Goal: Task Accomplishment & Management: Manage account settings

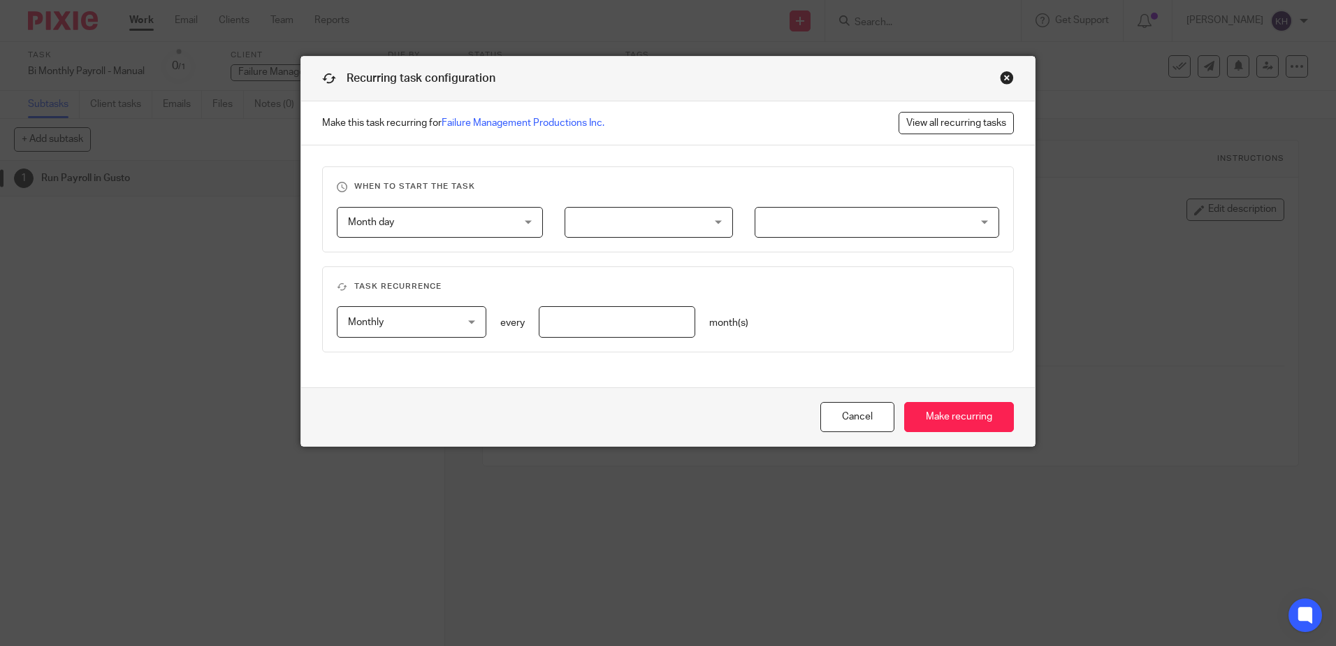
click at [602, 223] on div at bounding box center [649, 222] width 168 height 31
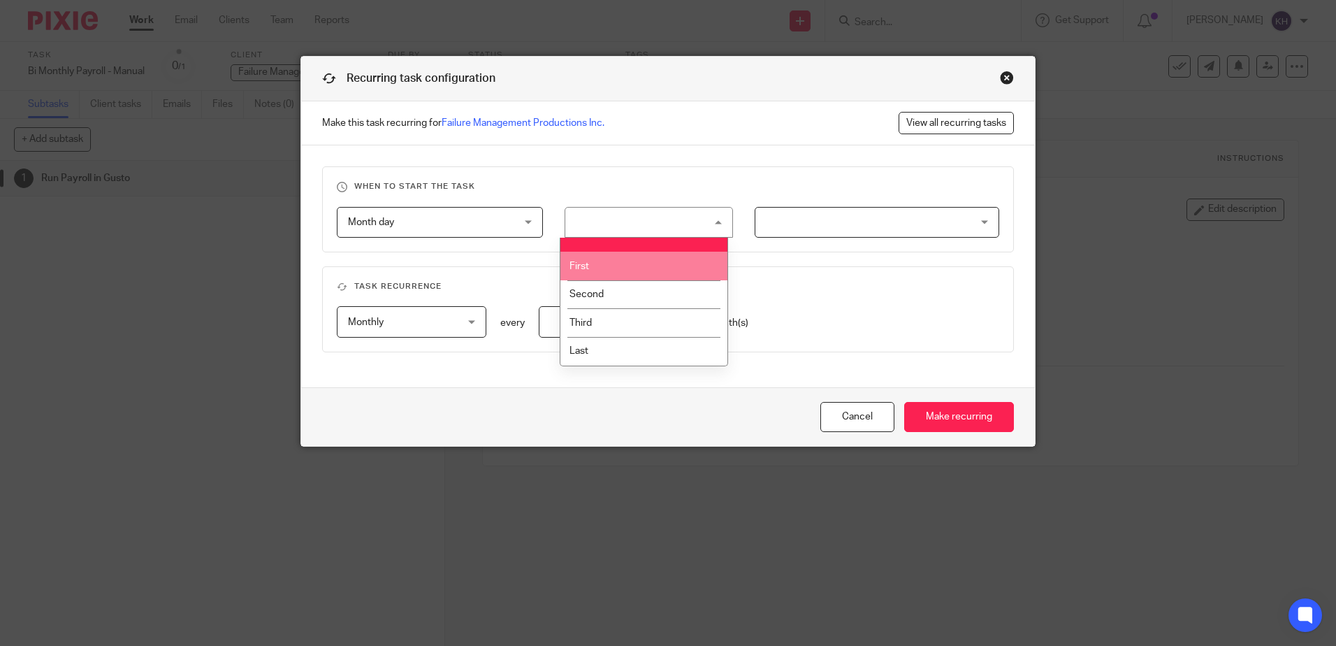
click at [665, 203] on fieldset "When to start the task Month day Month day Disable On date Week day Month day O…" at bounding box center [668, 209] width 692 height 86
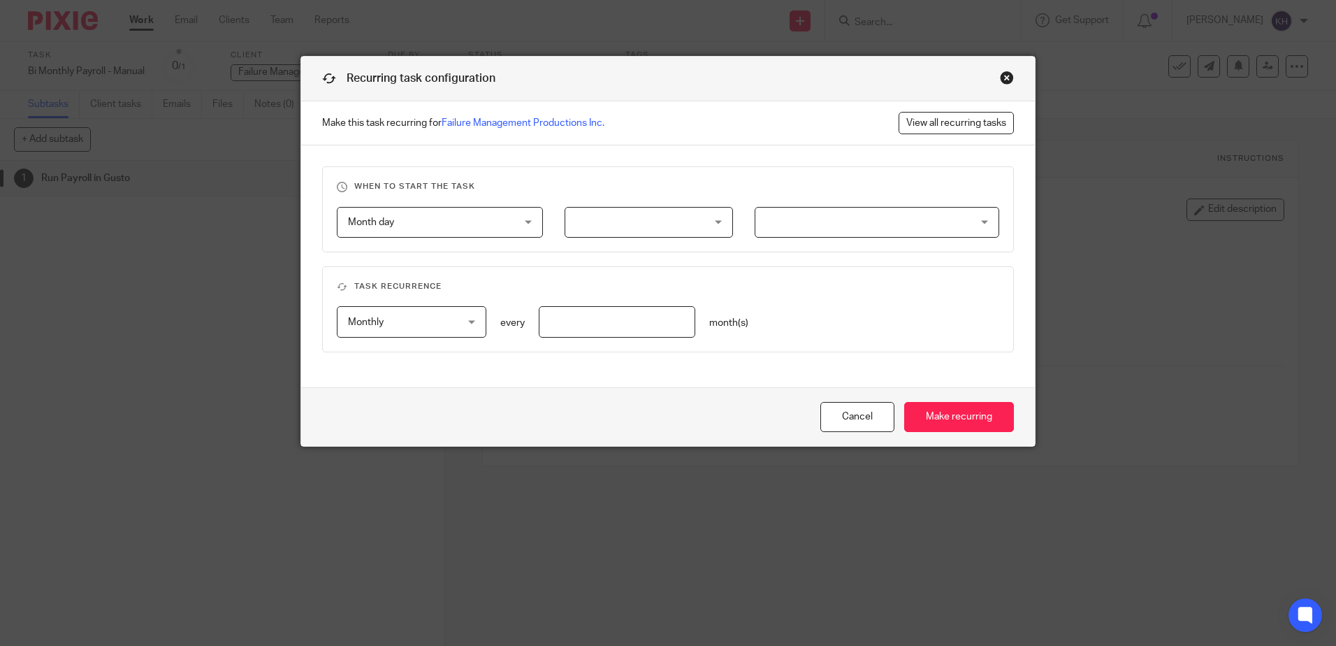
click at [793, 228] on div at bounding box center [877, 222] width 244 height 31
click at [438, 222] on span "Month day" at bounding box center [425, 222] width 155 height 29
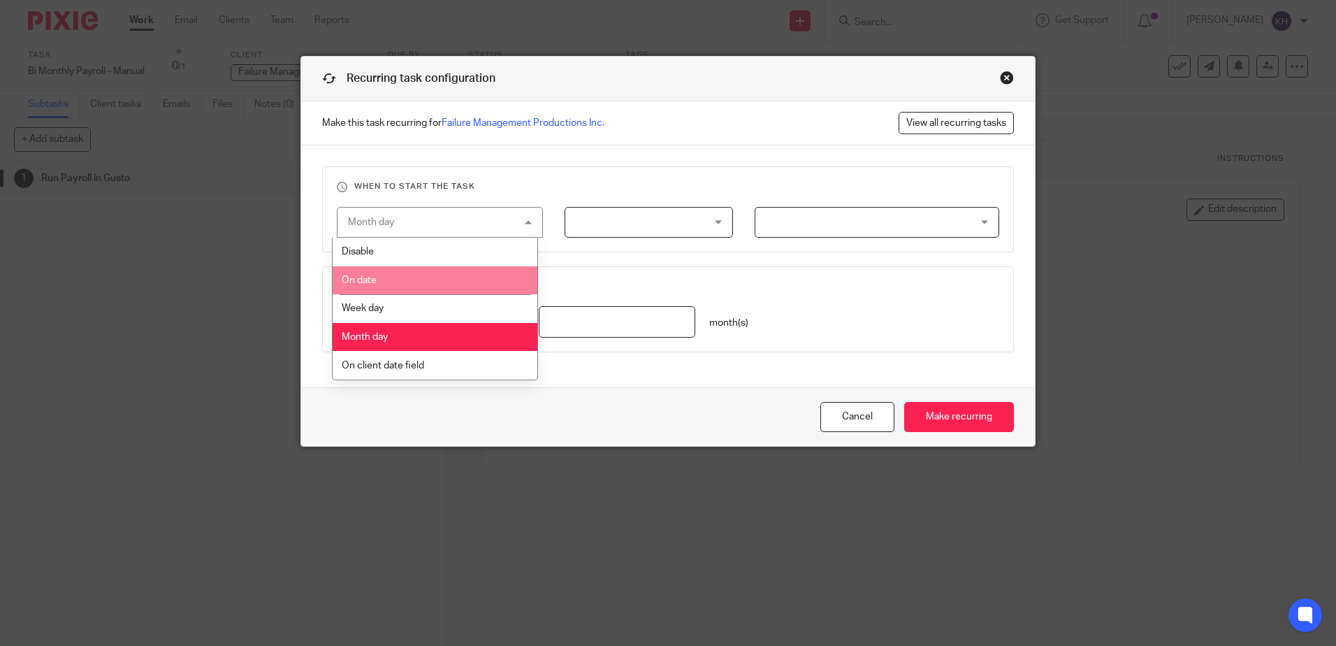
click at [448, 277] on li "On date" at bounding box center [435, 280] width 205 height 29
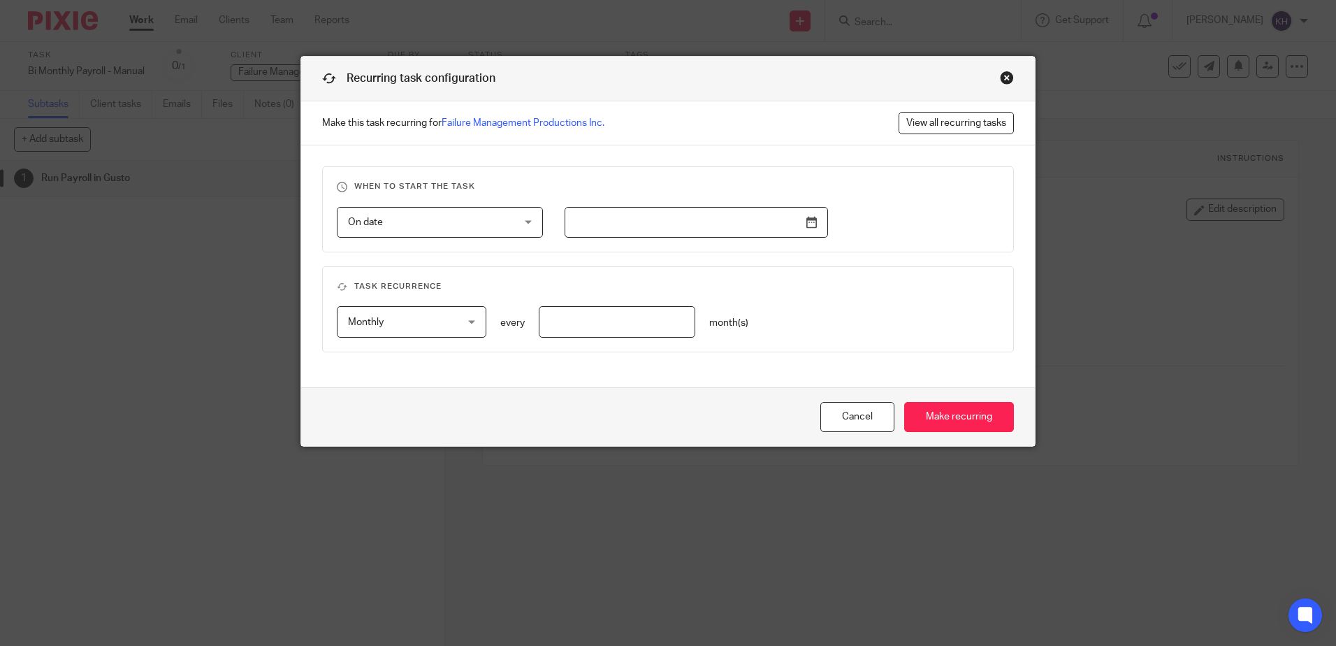
click at [644, 248] on fieldset "When to start the task On date On date Disable On date Week day Month day On cl…" at bounding box center [668, 209] width 692 height 86
click at [643, 239] on fieldset "When to start the task On date On date Disable On date Week day Month day On cl…" at bounding box center [668, 209] width 692 height 86
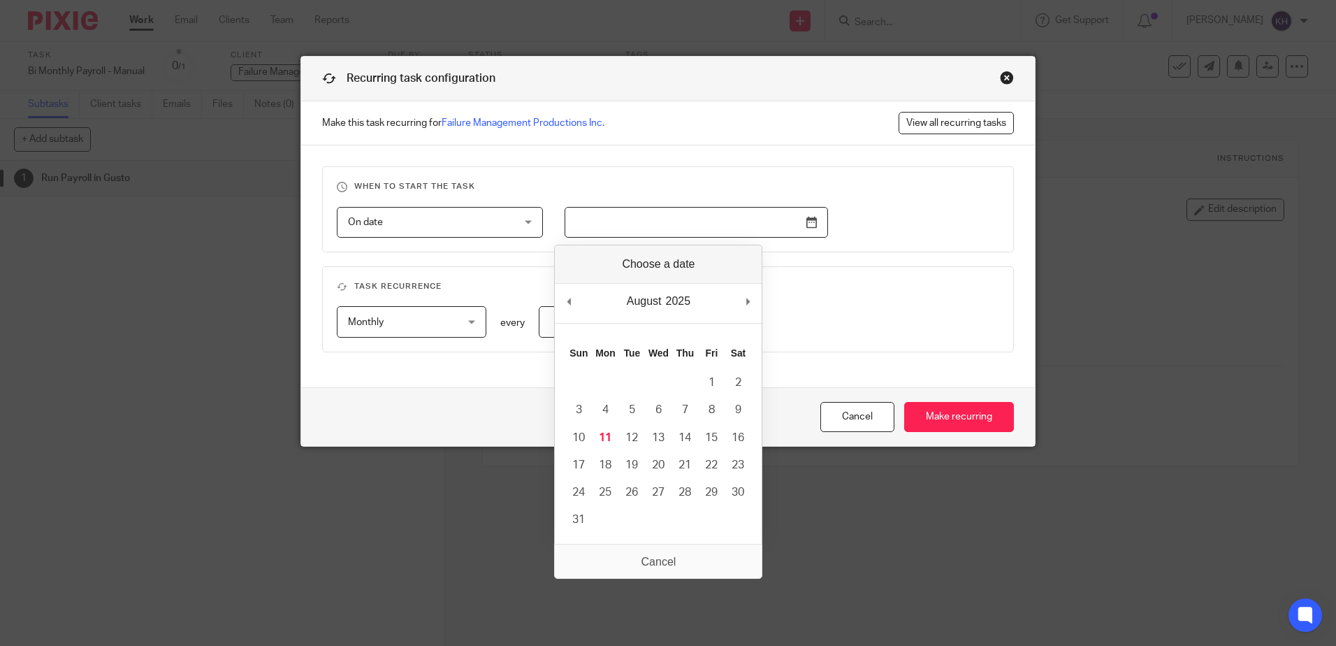
click at [811, 226] on input "Use the arrow keys to pick a date" at bounding box center [697, 222] width 264 height 31
click at [507, 226] on div "On date On date" at bounding box center [440, 222] width 206 height 31
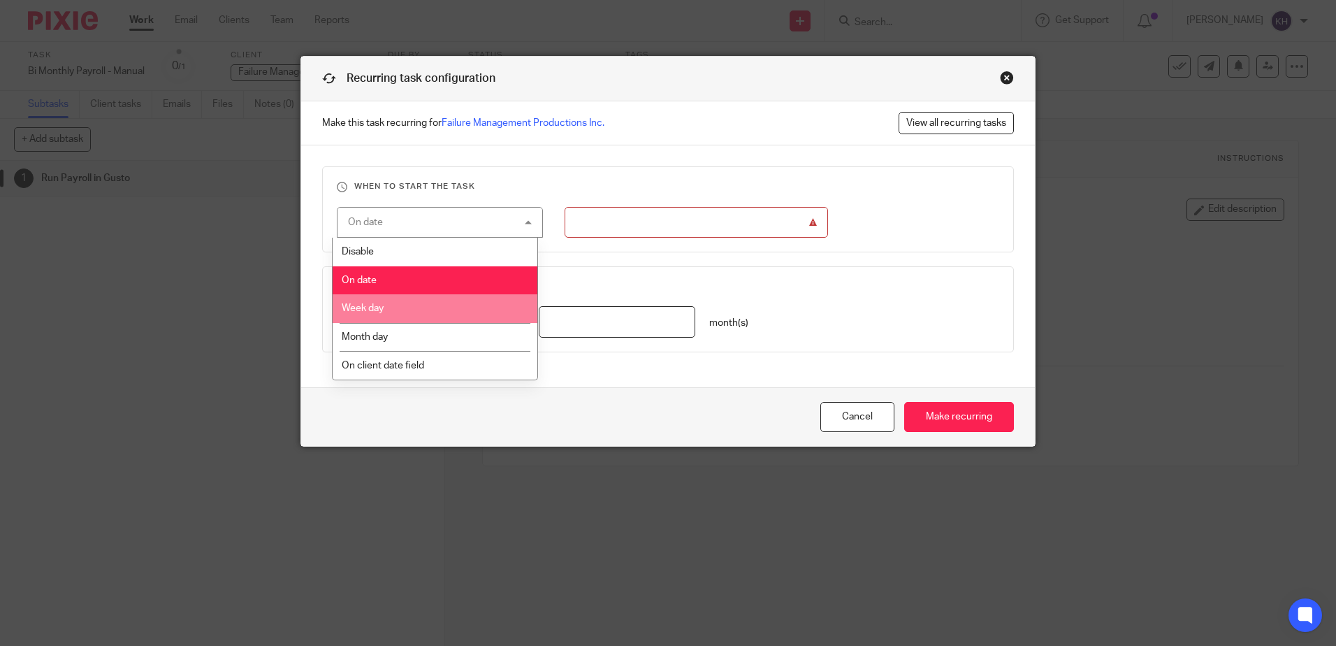
click at [668, 224] on input "Use the arrow keys to pick a date" at bounding box center [697, 222] width 264 height 31
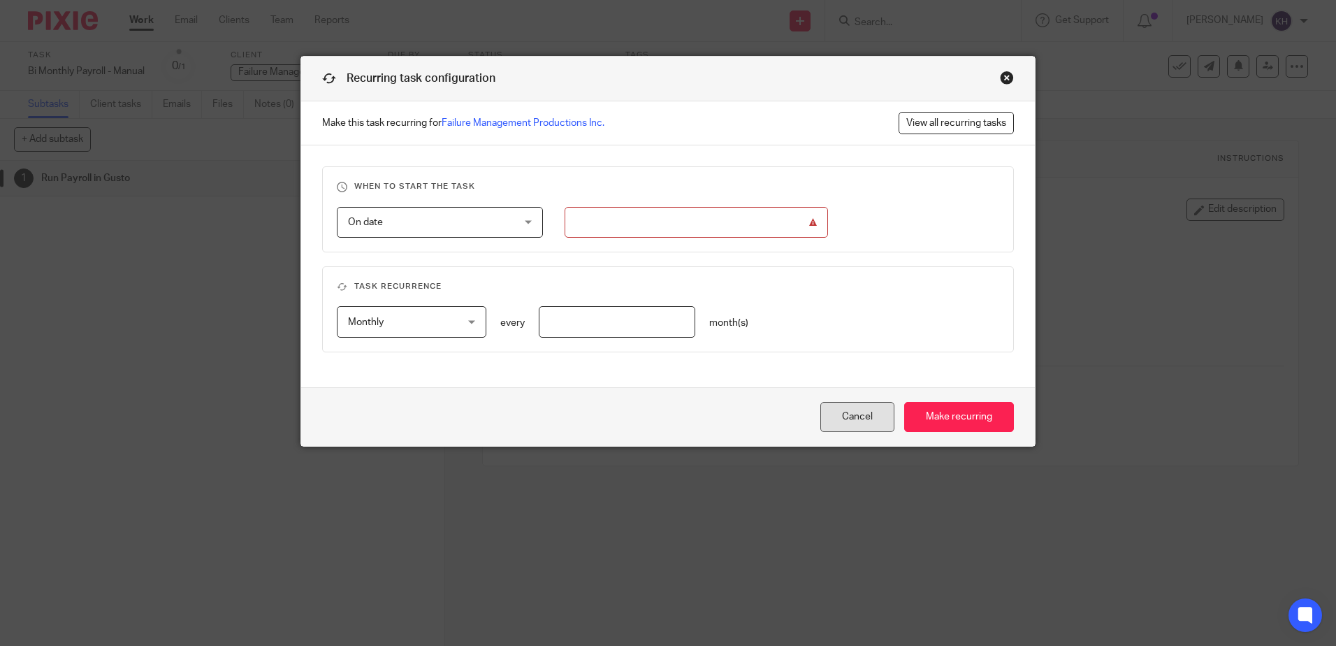
click at [864, 428] on button "Cancel" at bounding box center [858, 417] width 74 height 30
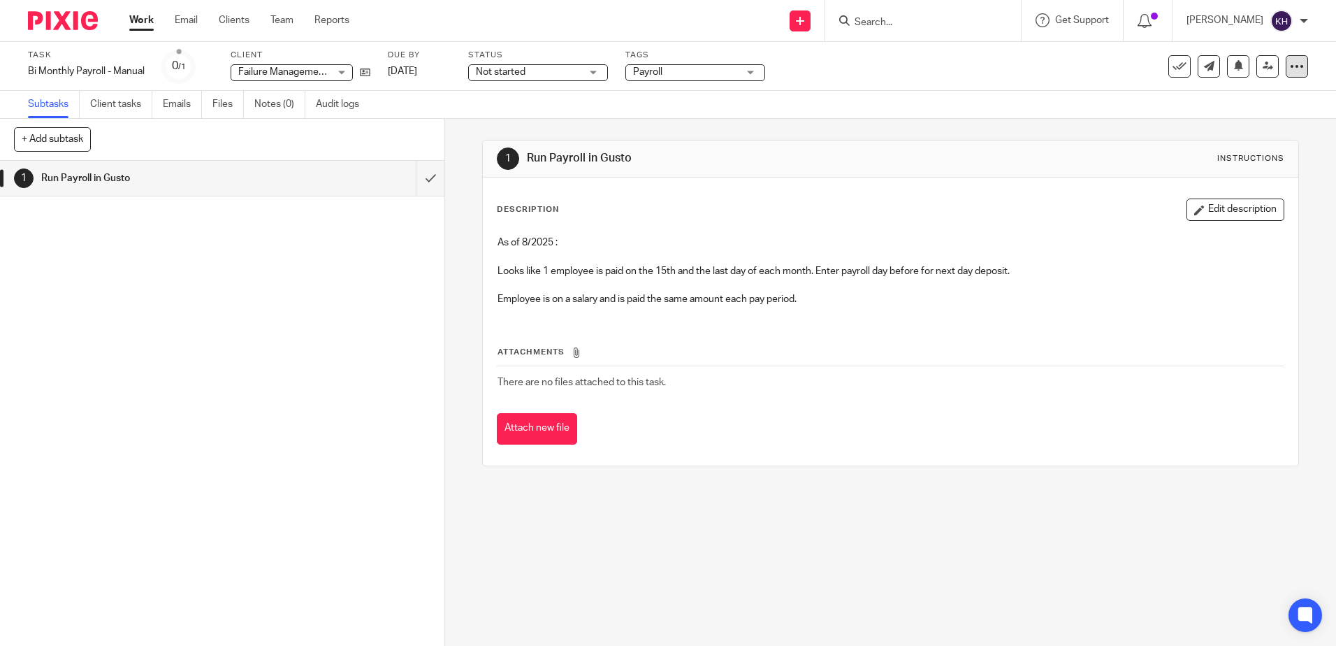
click at [1290, 71] on icon at bounding box center [1297, 66] width 14 height 14
click at [1246, 181] on span "Make recurring" at bounding box center [1221, 184] width 66 height 10
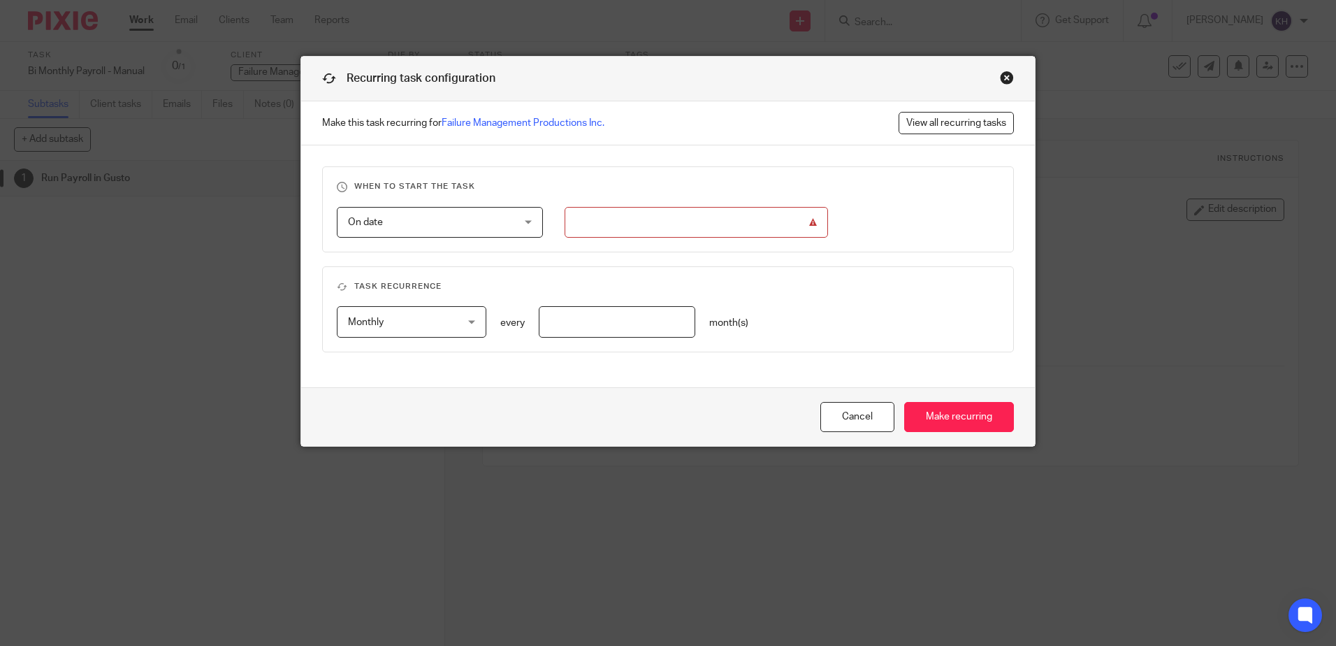
click at [442, 243] on fieldset "When to start the task On date On date Disable On date Week day Month day On cl…" at bounding box center [668, 209] width 692 height 86
click at [442, 236] on span "On date" at bounding box center [425, 222] width 155 height 29
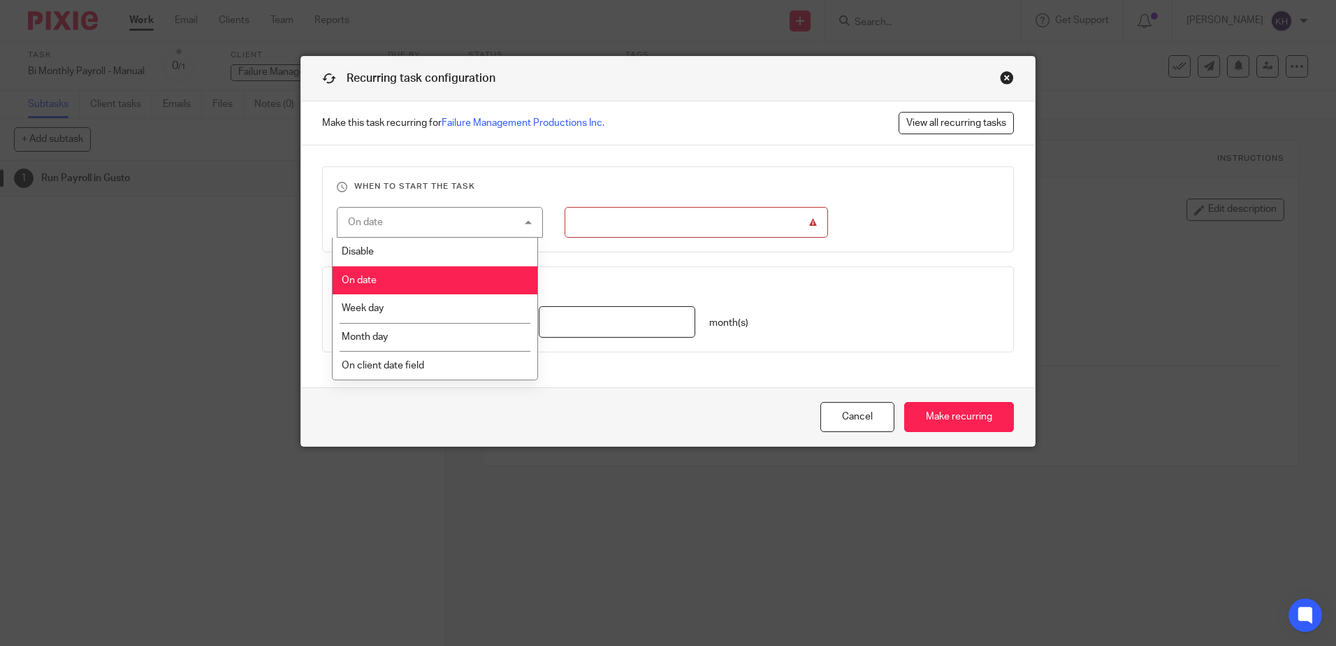
click at [439, 282] on li "On date" at bounding box center [435, 280] width 205 height 29
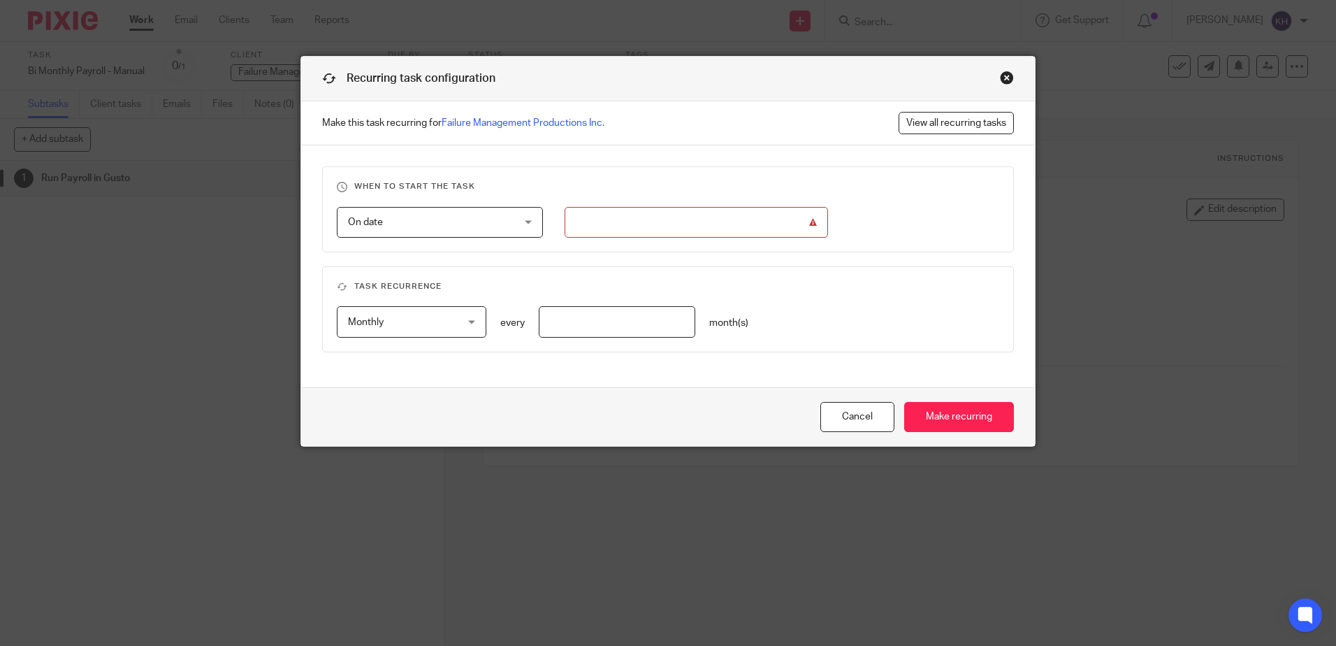
click at [695, 223] on input "Use the arrow keys to pick a date" at bounding box center [697, 222] width 264 height 31
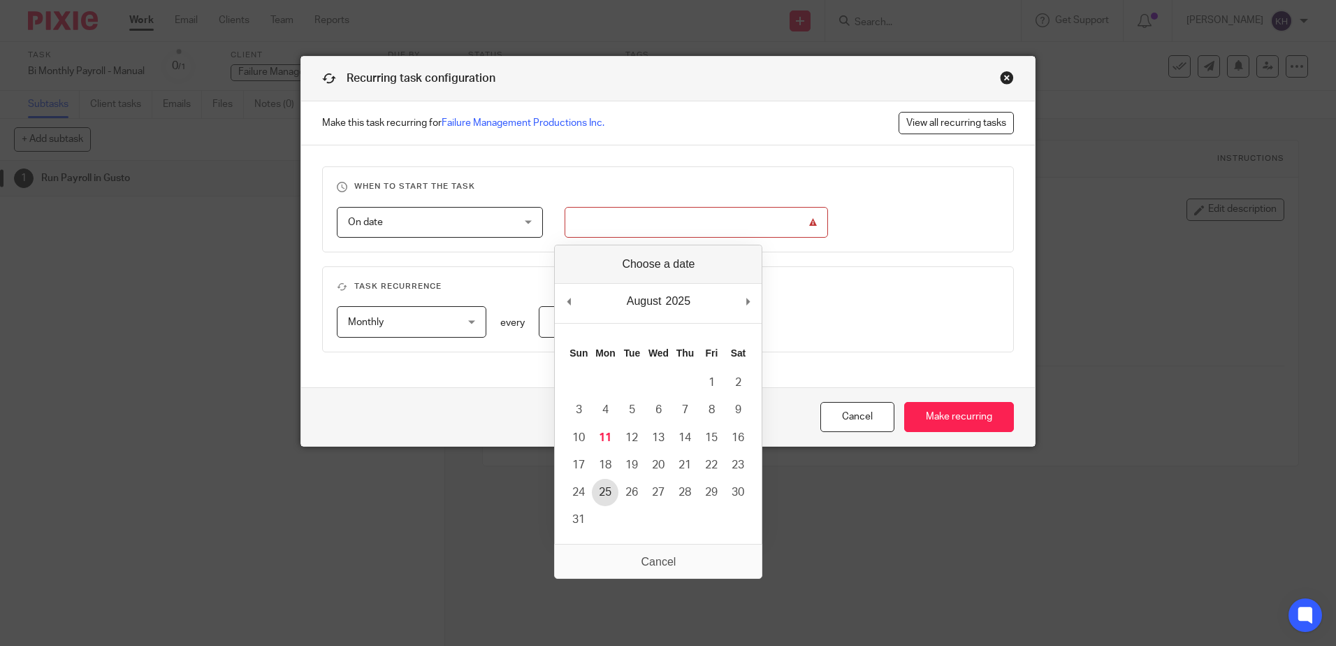
type input "2025-08-25"
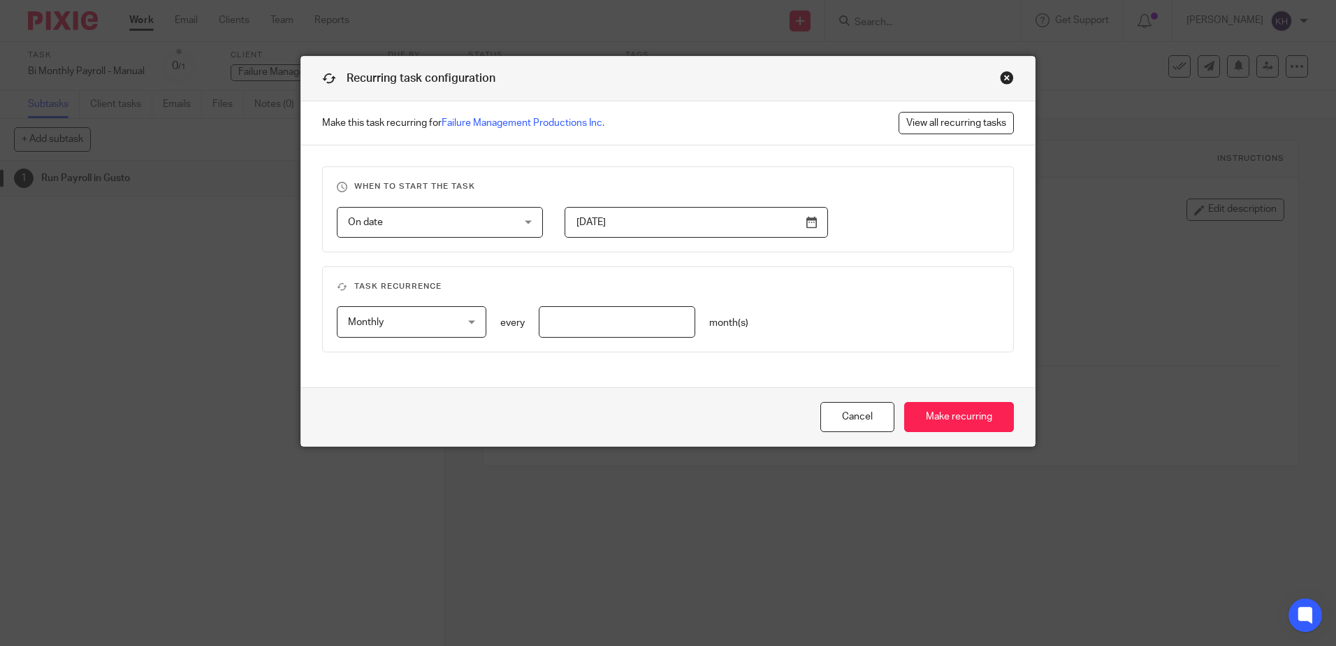
click at [472, 325] on div "Monthly Monthly" at bounding box center [411, 321] width 149 height 31
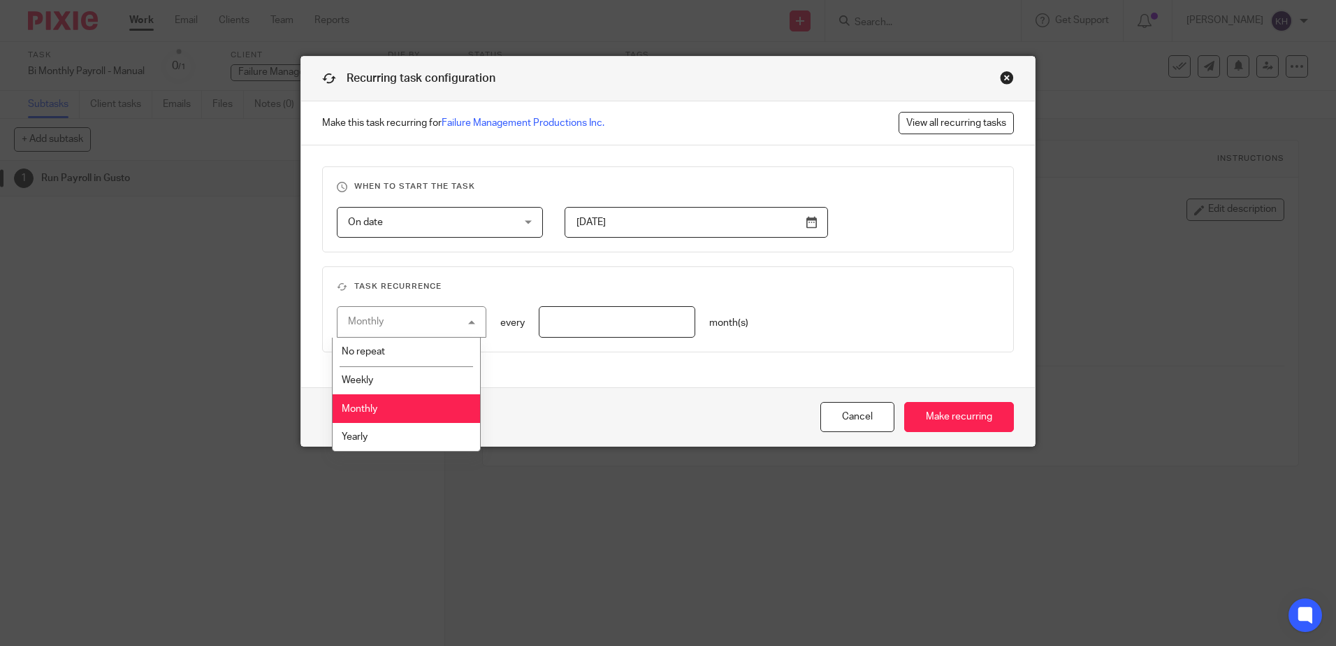
click at [366, 409] on span "Monthly" at bounding box center [360, 409] width 36 height 10
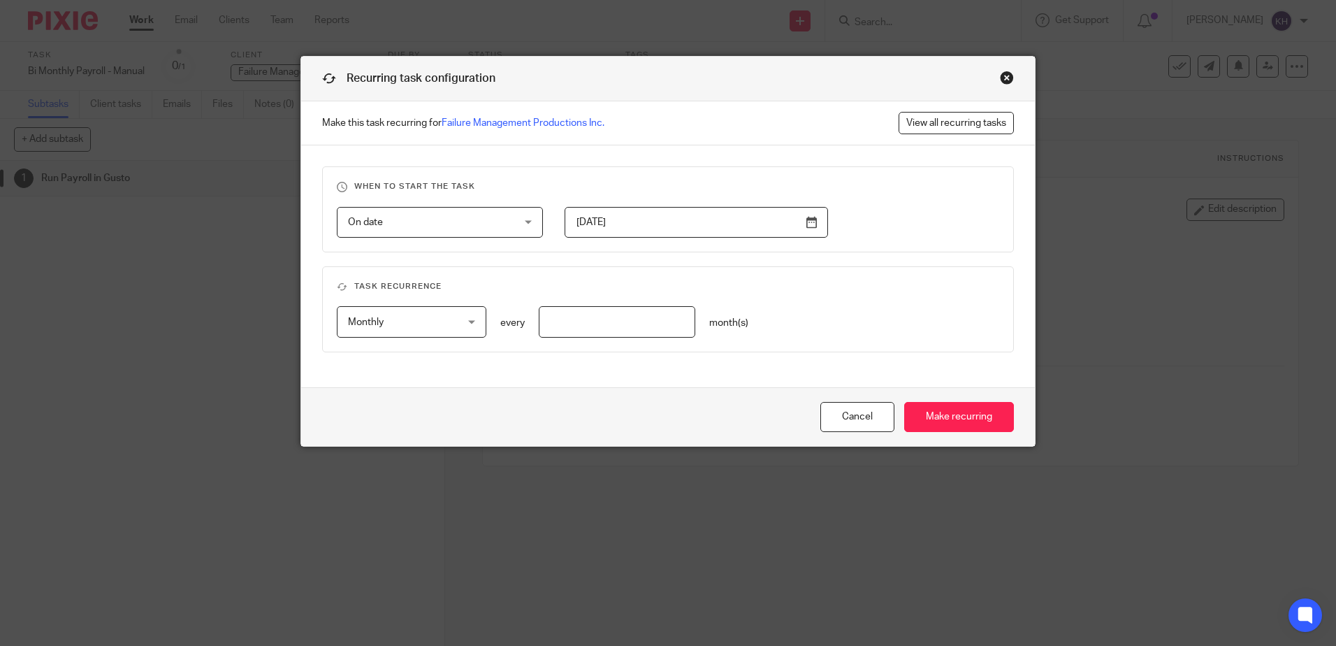
click at [545, 324] on input "number" at bounding box center [617, 321] width 157 height 31
type input "1"
click at [976, 425] on input "Make recurring" at bounding box center [959, 417] width 110 height 30
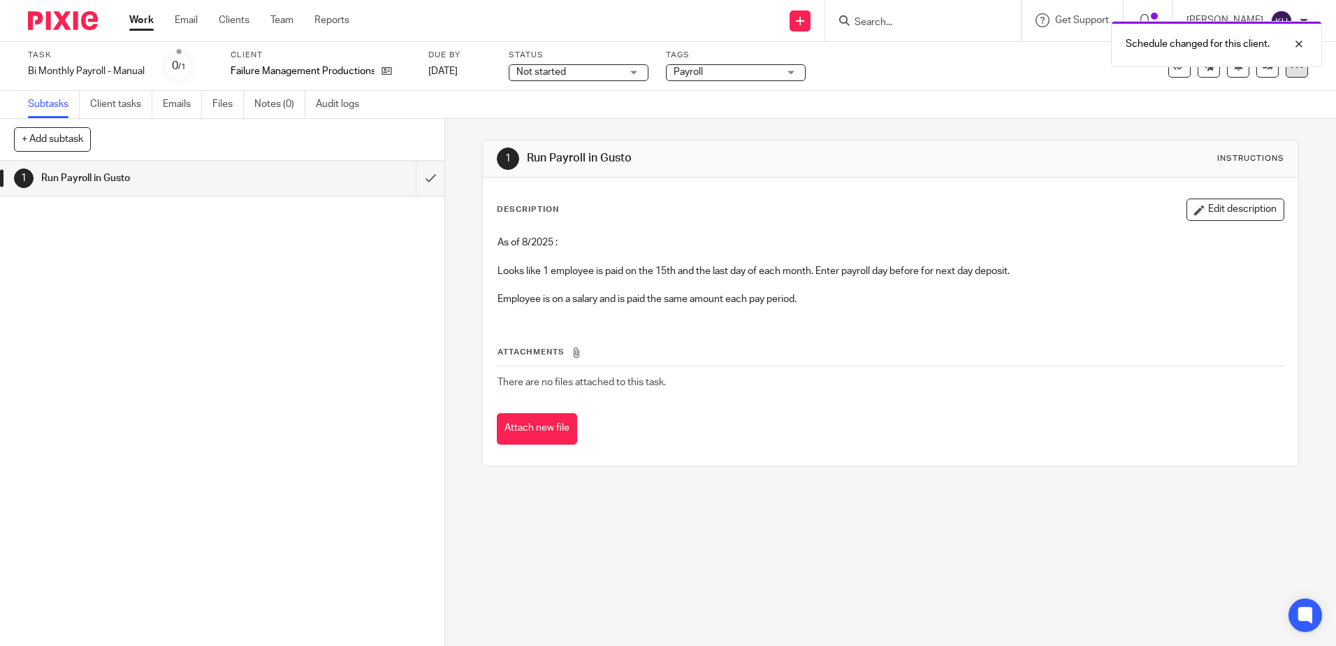
click at [1290, 72] on icon at bounding box center [1297, 66] width 14 height 14
click at [1118, 111] on div "Subtasks Client tasks Emails Files Notes (0) Audit logs" at bounding box center [668, 105] width 1336 height 28
click at [1292, 73] on div at bounding box center [1297, 66] width 22 height 22
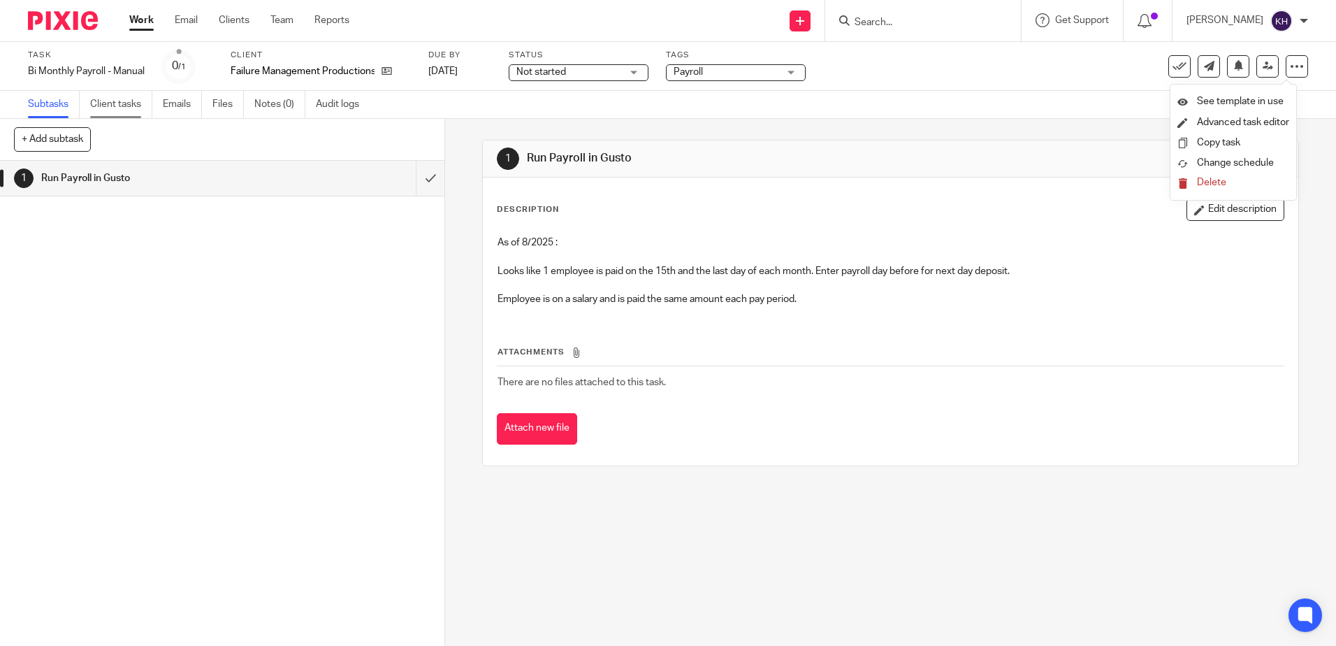
click at [129, 108] on link "Client tasks" at bounding box center [121, 104] width 62 height 27
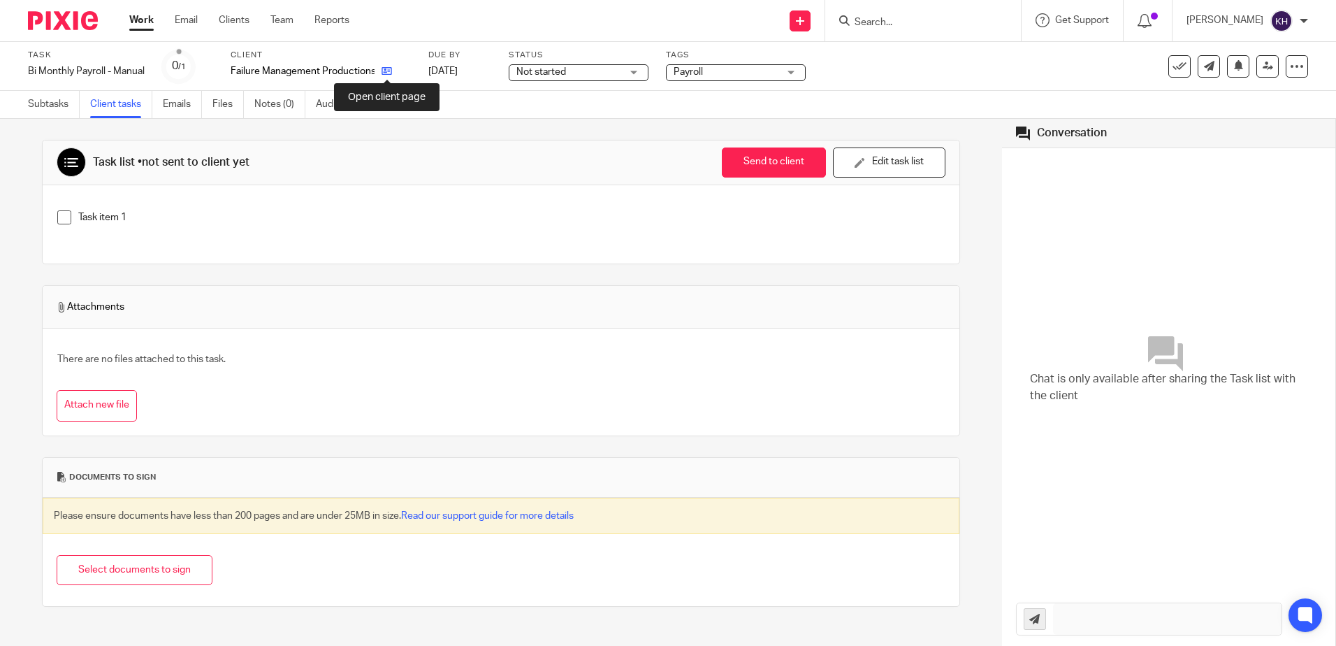
click at [390, 69] on icon at bounding box center [387, 71] width 10 height 10
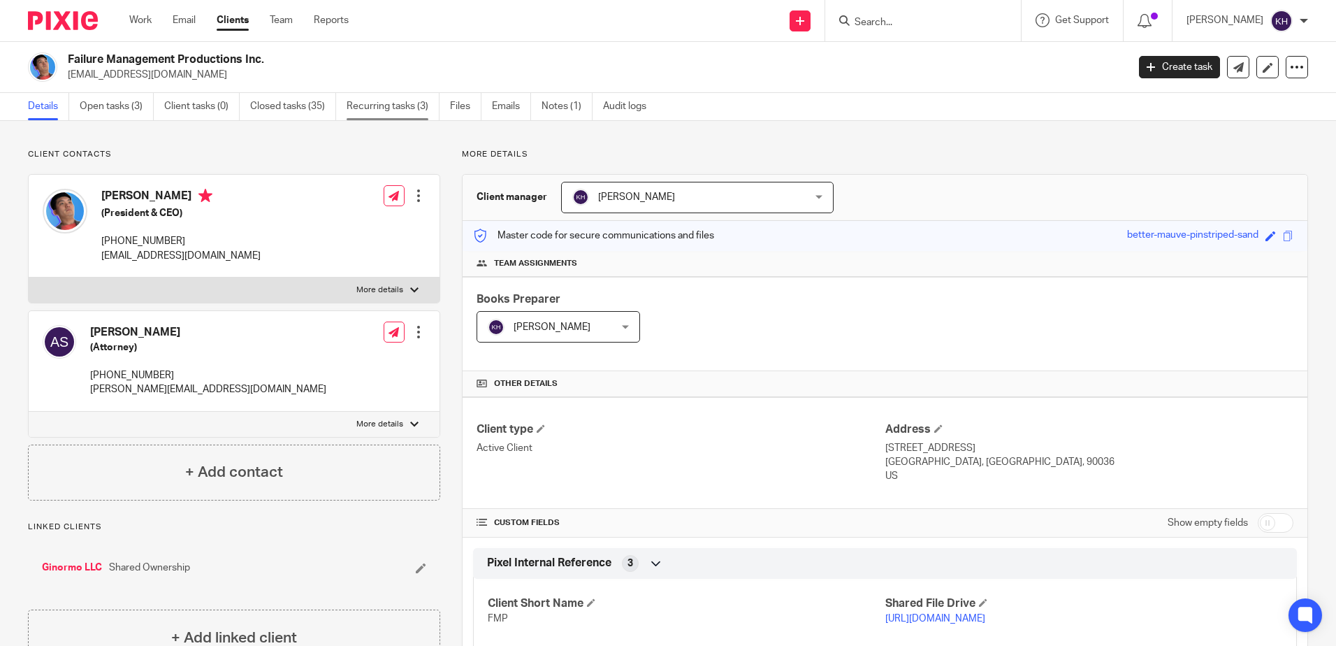
click at [405, 106] on link "Recurring tasks (3)" at bounding box center [393, 106] width 93 height 27
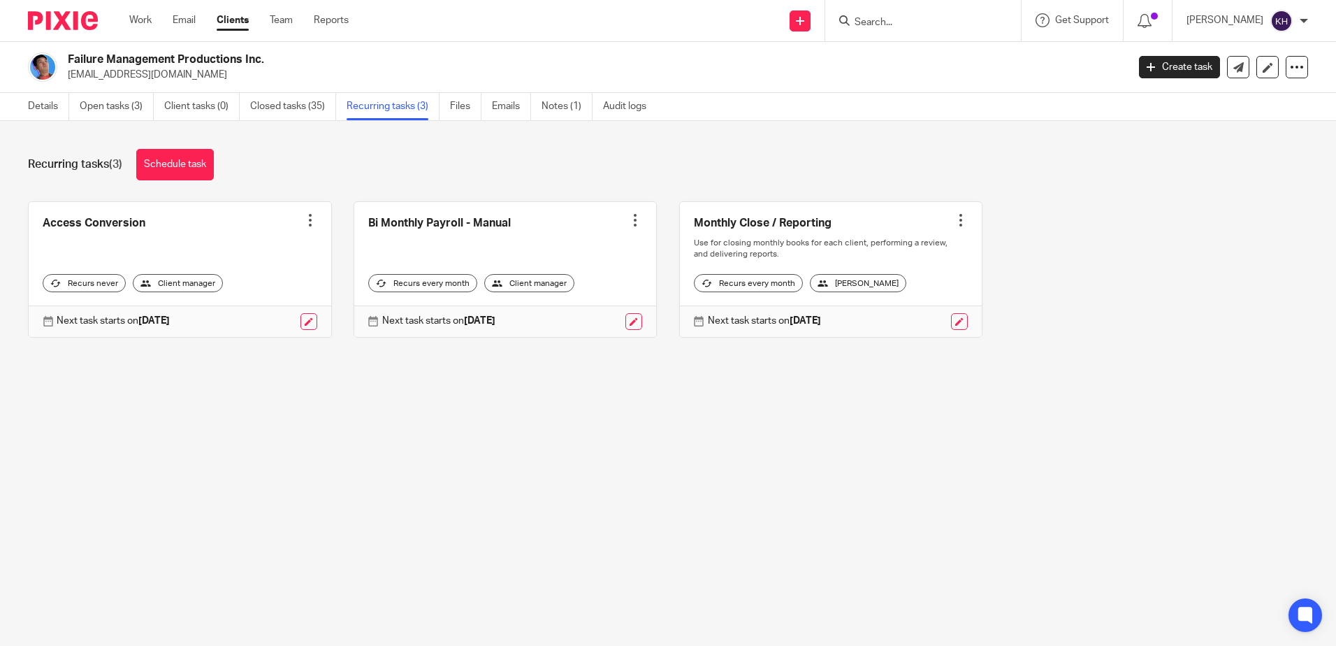
click at [440, 222] on link at bounding box center [505, 269] width 303 height 135
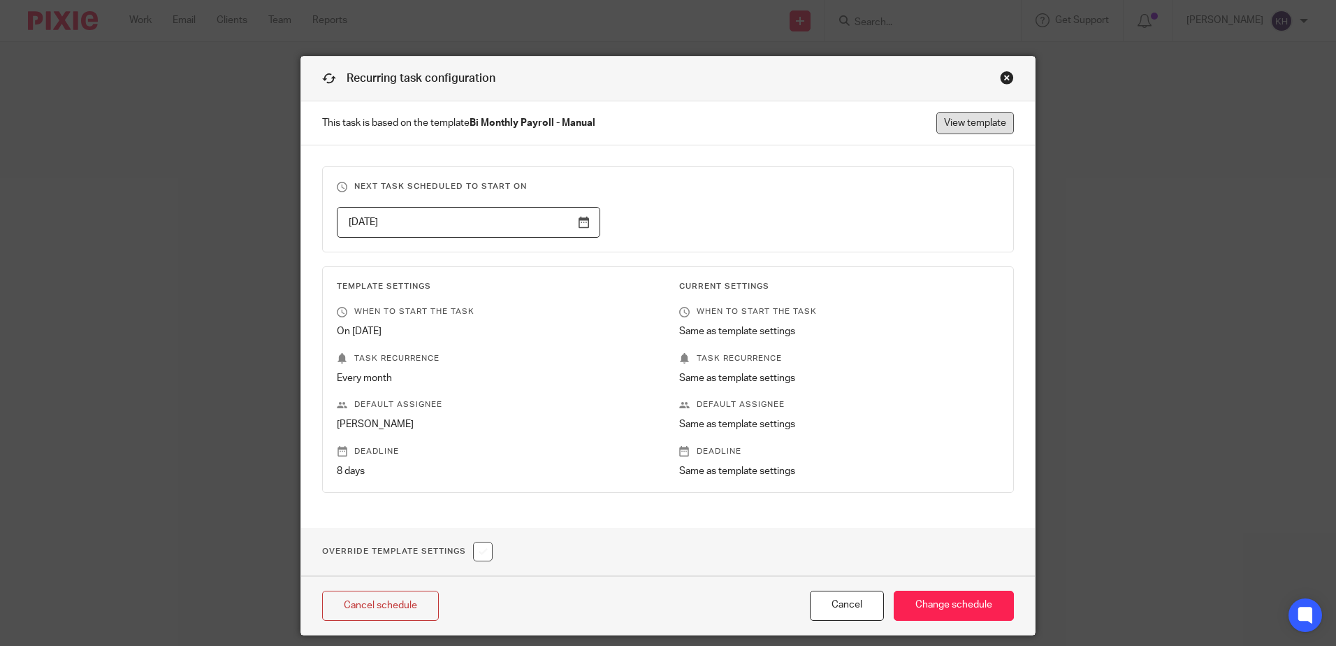
click at [949, 131] on link "View template" at bounding box center [976, 123] width 78 height 22
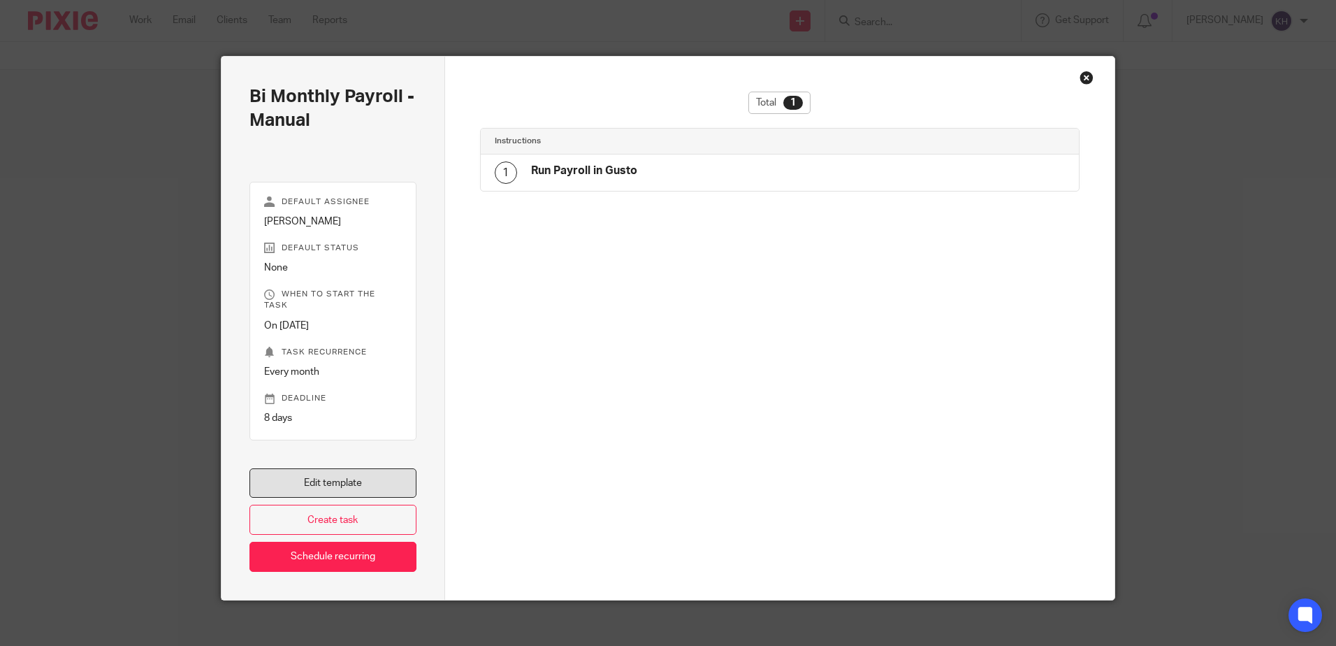
click at [332, 468] on link "Edit template" at bounding box center [333, 483] width 167 height 30
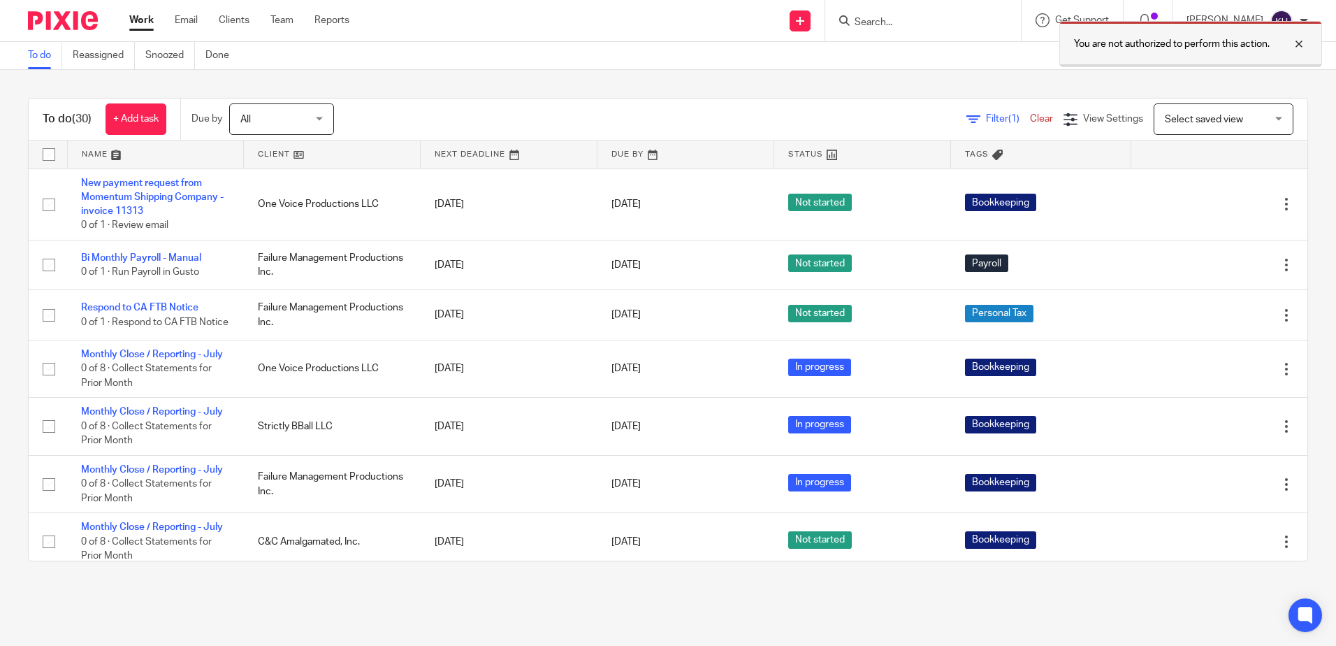
click at [1303, 45] on div at bounding box center [1289, 44] width 38 height 17
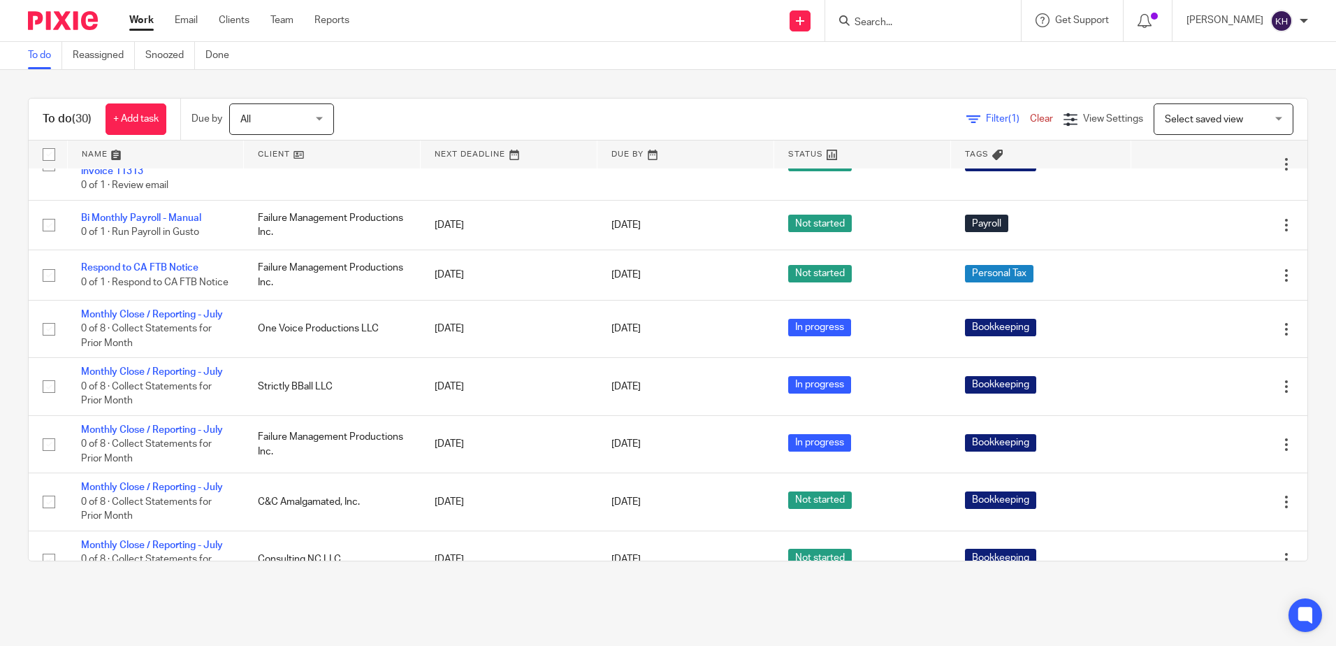
scroll to position [15, 0]
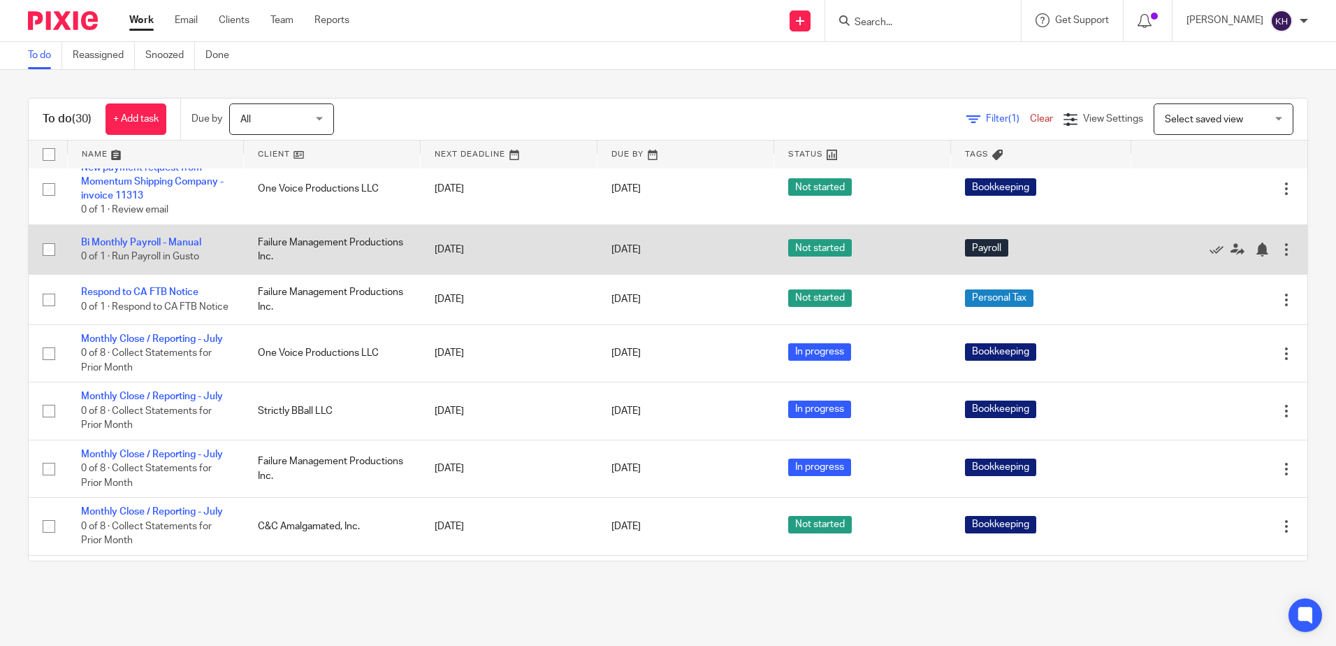
click at [1280, 244] on div at bounding box center [1287, 250] width 14 height 14
click at [1071, 249] on div "Payroll" at bounding box center [1041, 249] width 152 height 21
click at [48, 250] on input "checkbox" at bounding box center [49, 249] width 27 height 27
checkbox input "false"
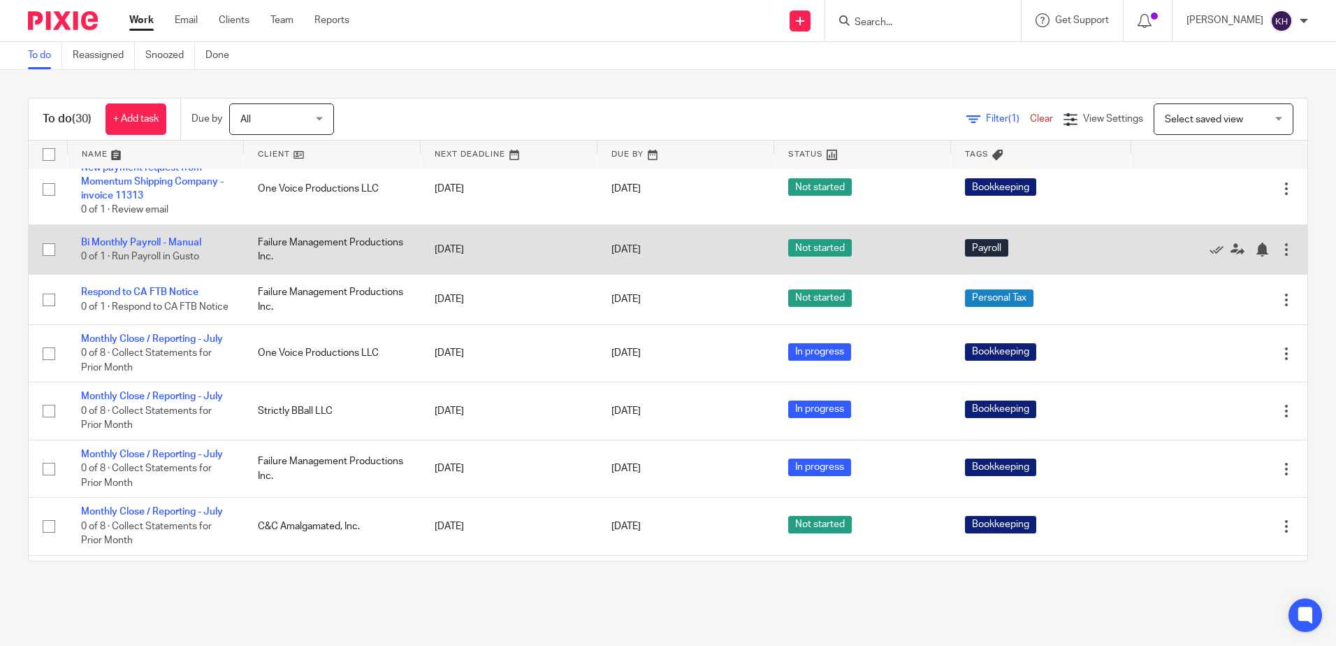
click at [1280, 252] on div at bounding box center [1287, 250] width 14 height 14
click at [182, 241] on link "Bi Monthly Payroll - Manual" at bounding box center [141, 243] width 120 height 10
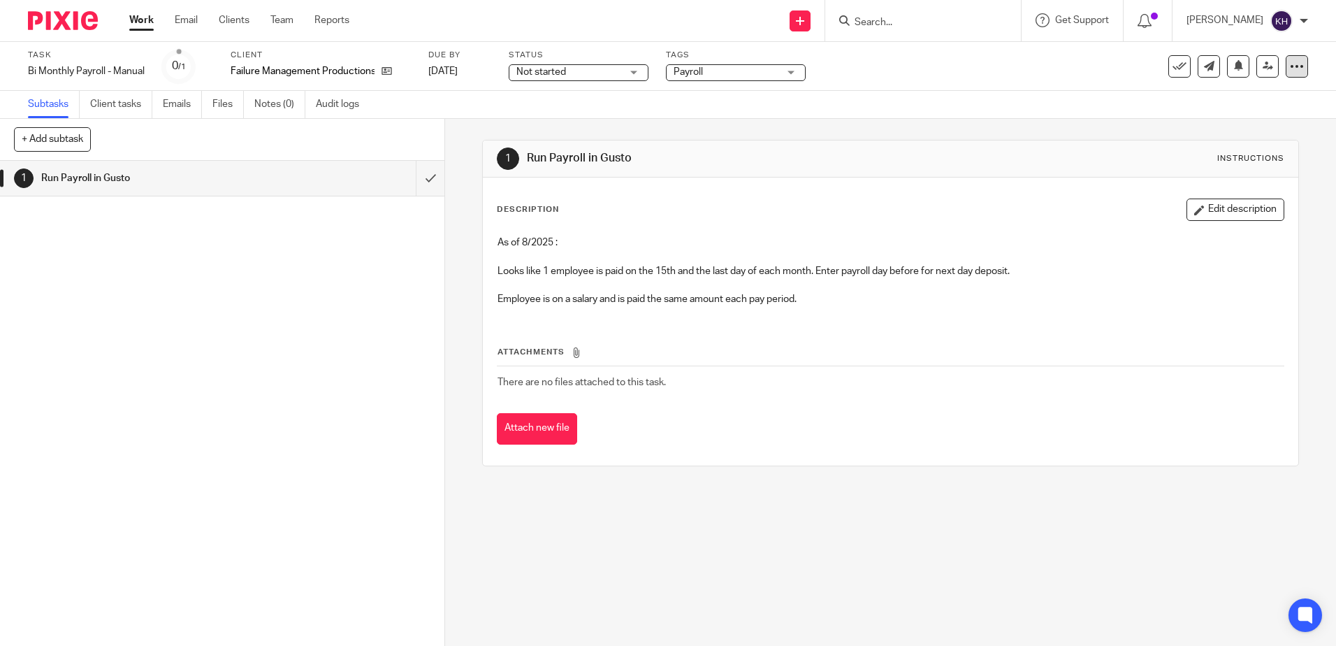
click at [1290, 63] on icon at bounding box center [1297, 66] width 14 height 14
click at [1266, 159] on span "Change schedule" at bounding box center [1235, 163] width 77 height 10
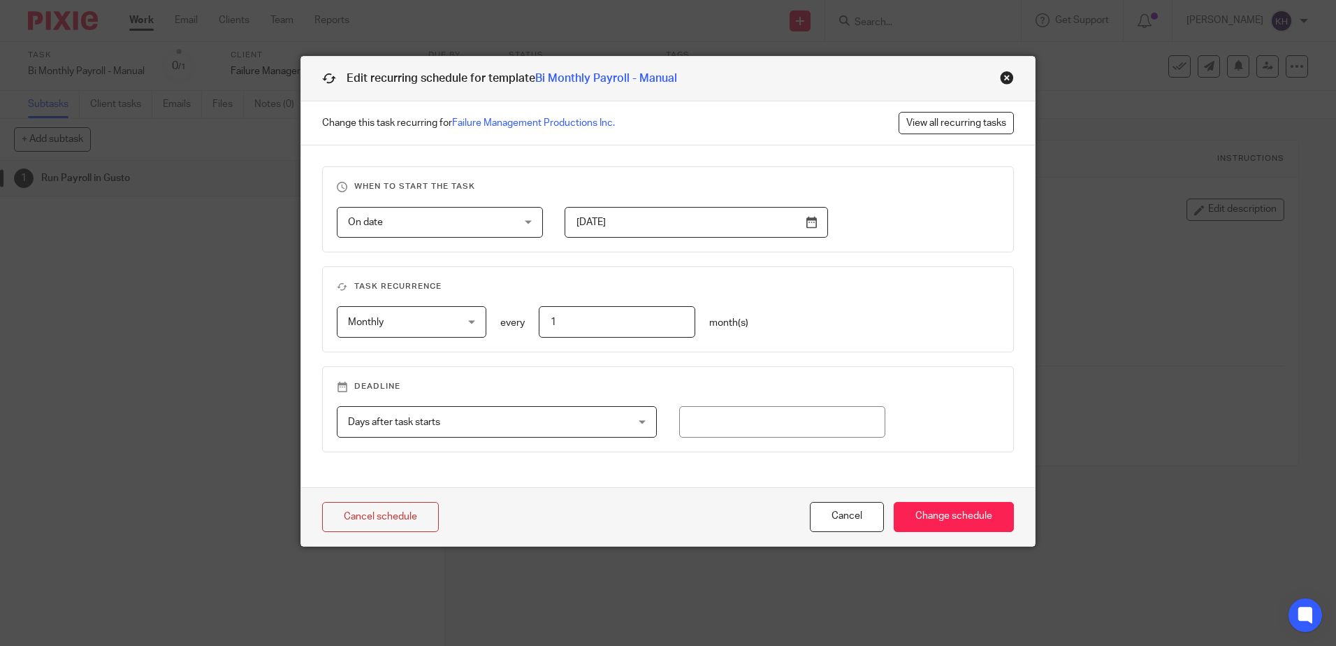
click at [569, 428] on span "Days after task starts" at bounding box center [471, 421] width 247 height 29
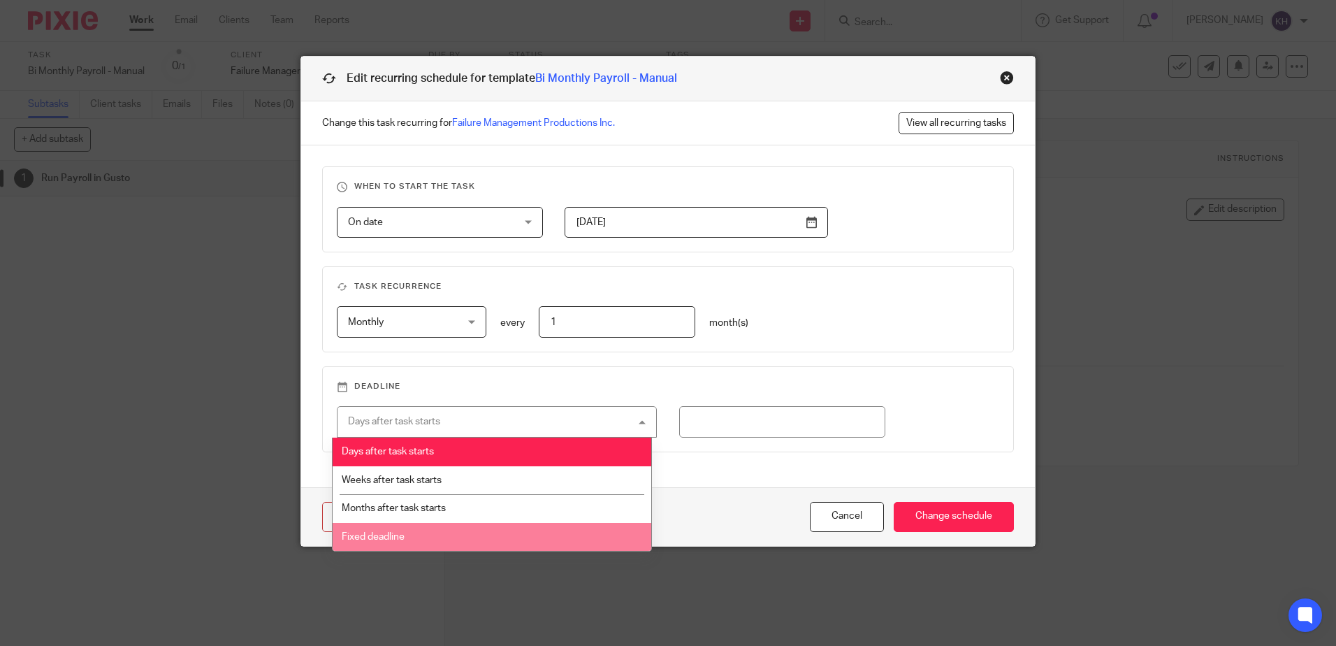
click at [523, 536] on li "Fixed deadline" at bounding box center [492, 537] width 319 height 29
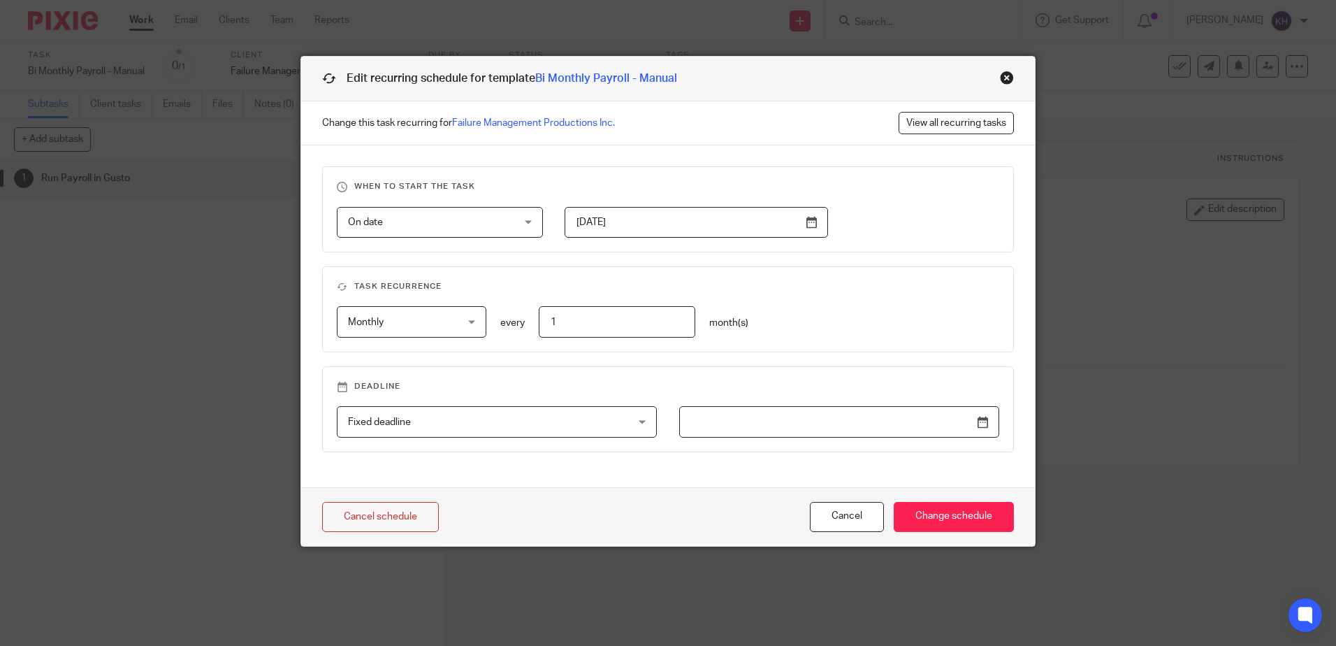
click at [830, 420] on input "text" at bounding box center [839, 421] width 320 height 31
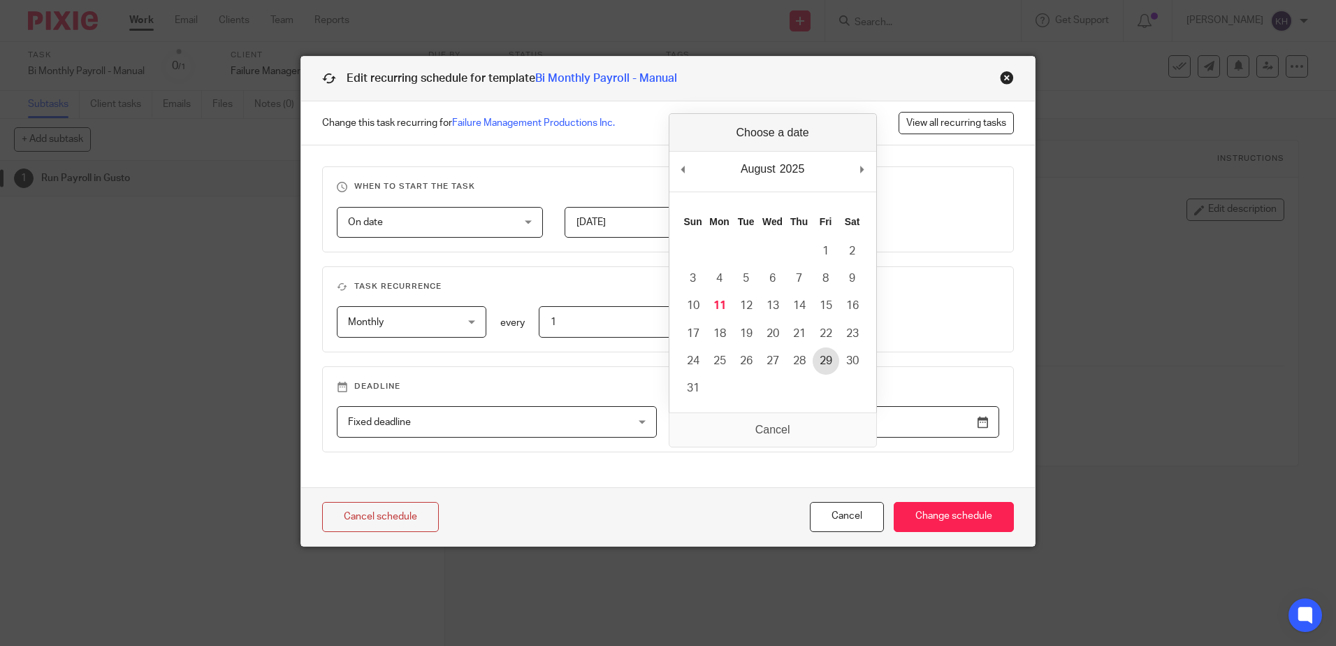
type input "2025-08-29"
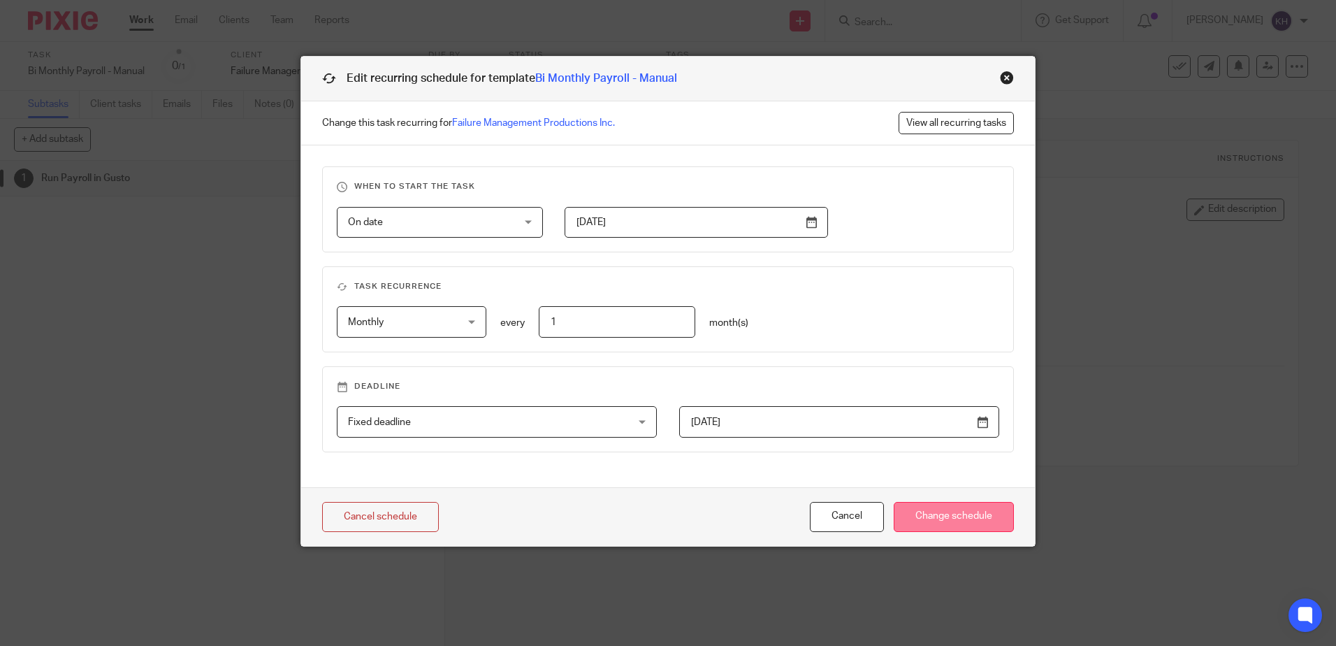
click at [942, 519] on input "Change schedule" at bounding box center [954, 517] width 120 height 30
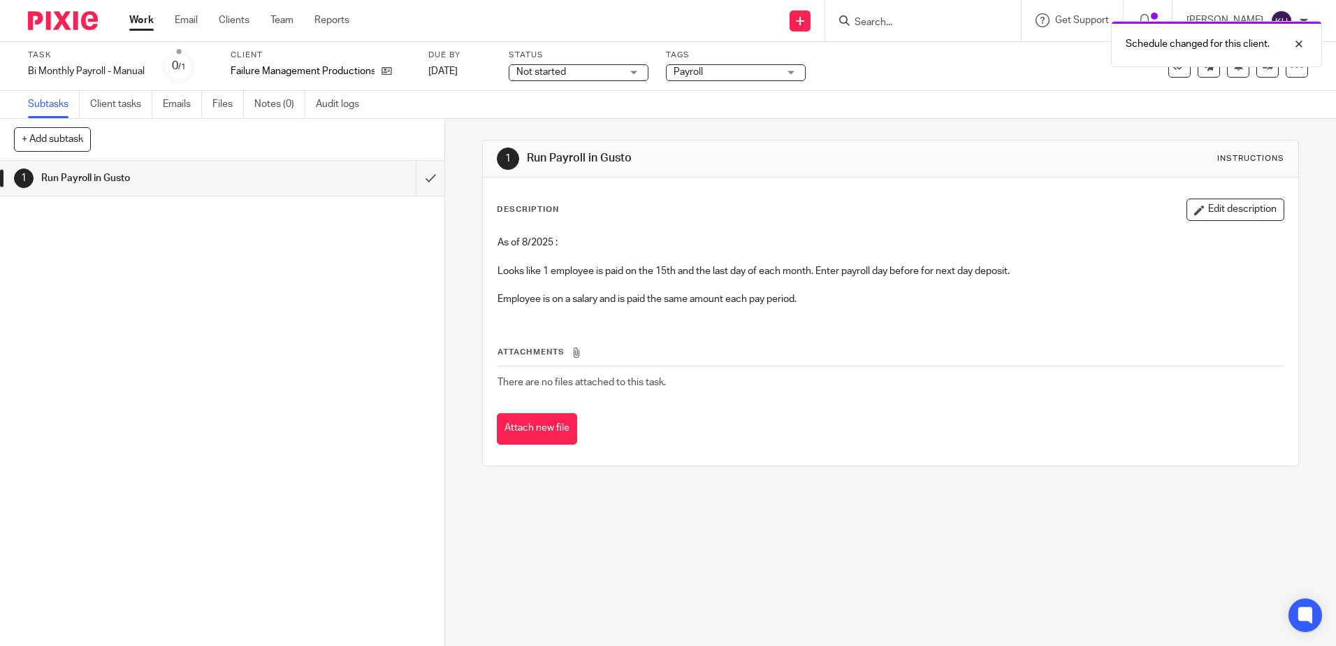
click at [558, 75] on span "Not started" at bounding box center [542, 72] width 50 height 10
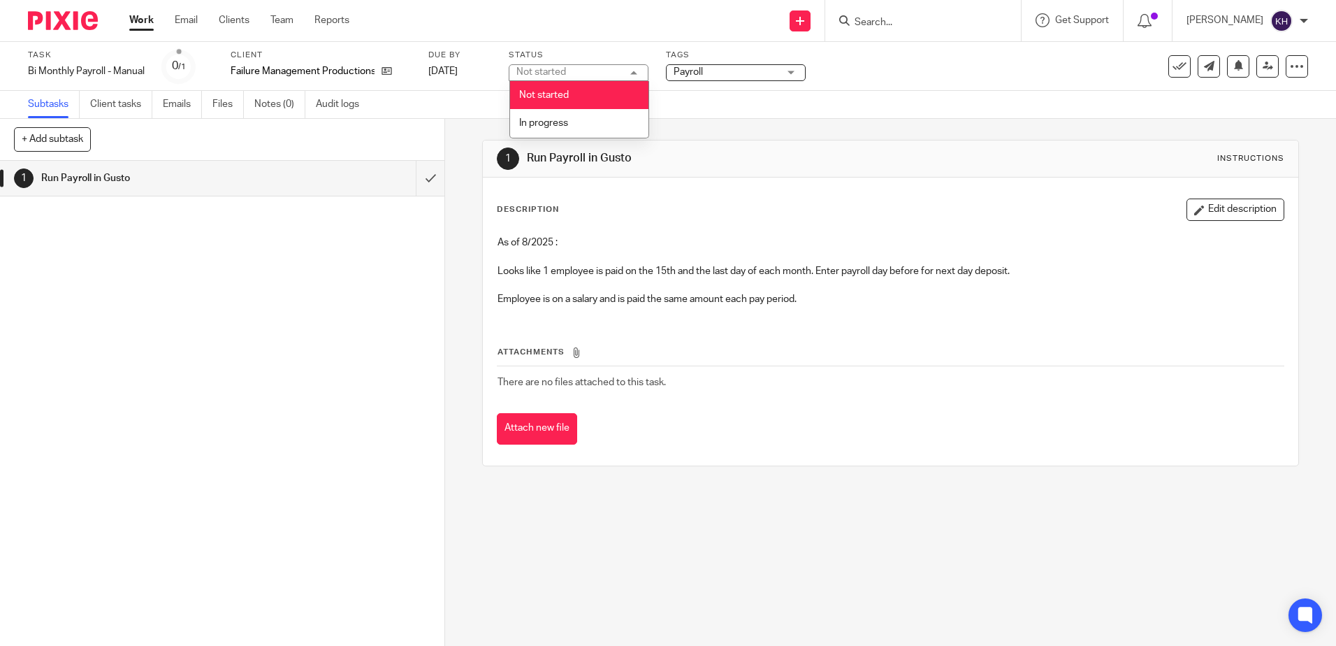
click at [558, 75] on div "Not started" at bounding box center [542, 72] width 50 height 10
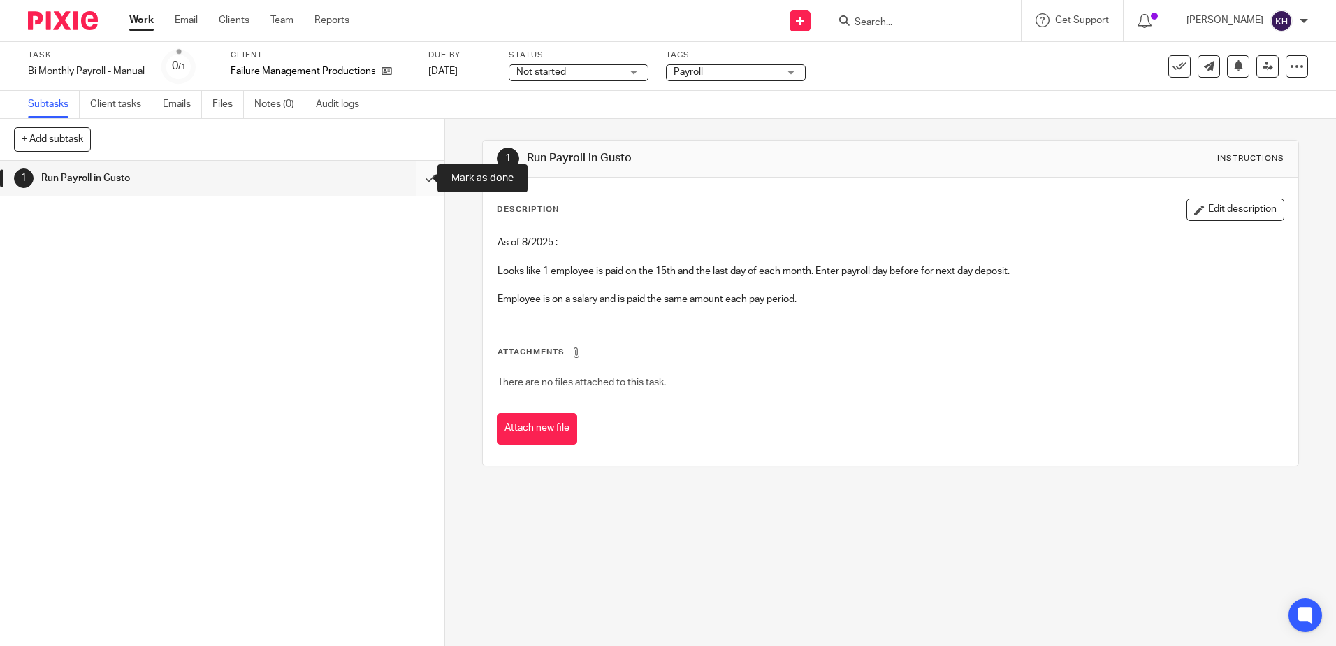
click at [410, 176] on input "submit" at bounding box center [222, 178] width 445 height 35
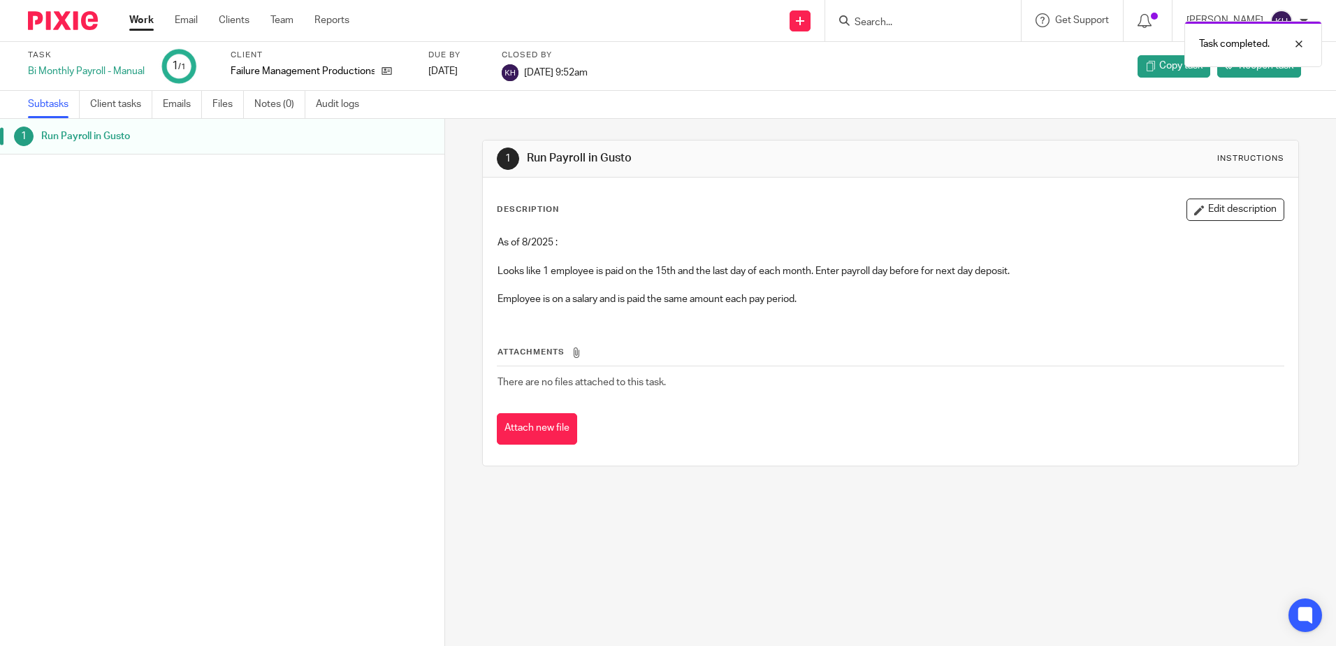
click at [139, 20] on link "Work" at bounding box center [141, 20] width 24 height 14
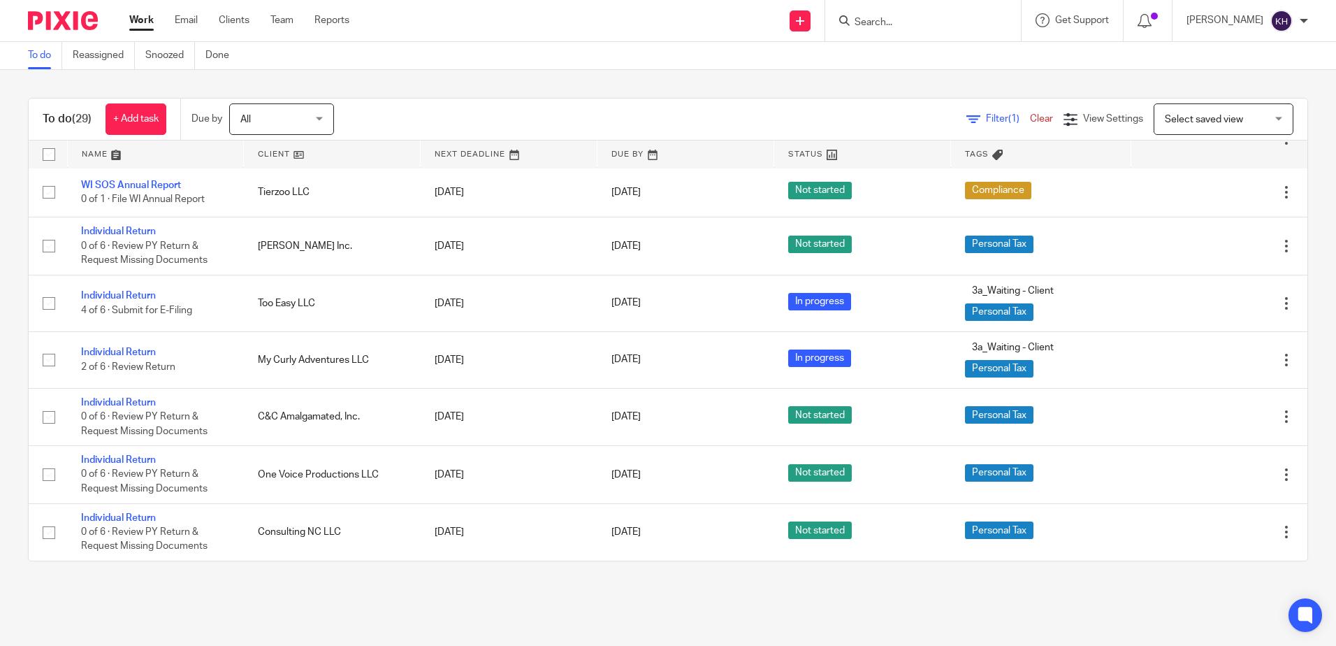
scroll to position [1503, 0]
